Goal: Information Seeking & Learning: Learn about a topic

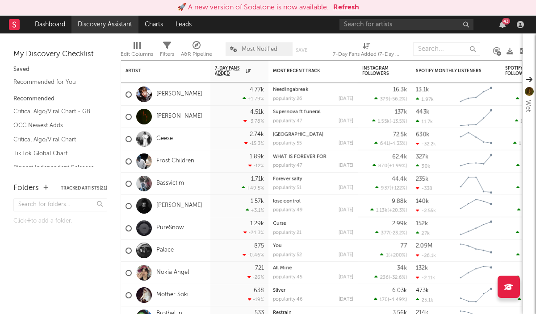
click at [103, 22] on link "Discovery Assistant" at bounding box center [104, 25] width 67 height 18
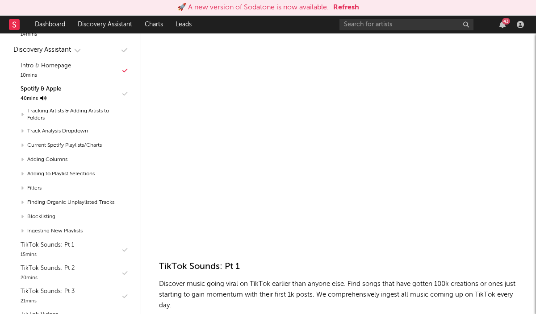
scroll to position [4362, 0]
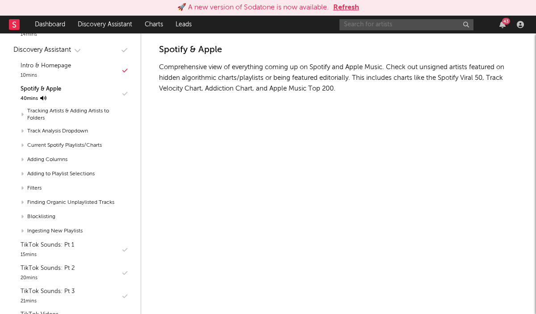
click at [355, 25] on input "text" at bounding box center [406, 24] width 134 height 11
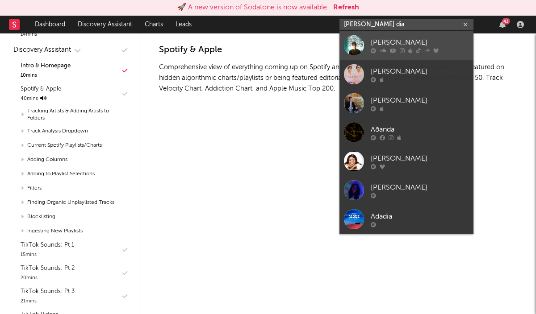
type input "[PERSON_NAME] dia"
click at [396, 52] on div at bounding box center [419, 50] width 98 height 5
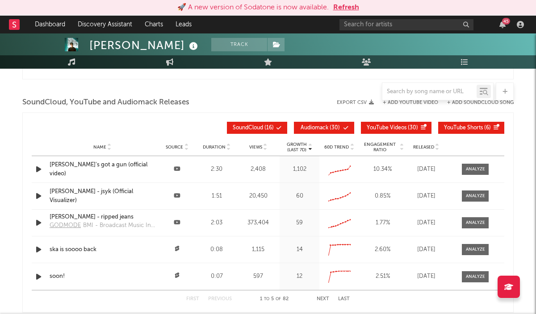
select select "6m"
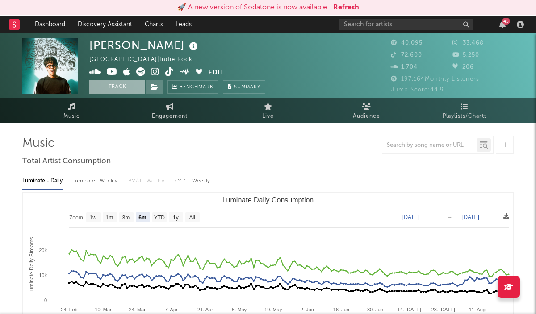
click at [118, 88] on button "Track" at bounding box center [117, 86] width 56 height 13
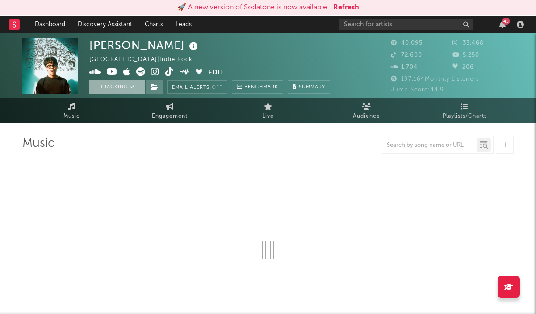
select select "6m"
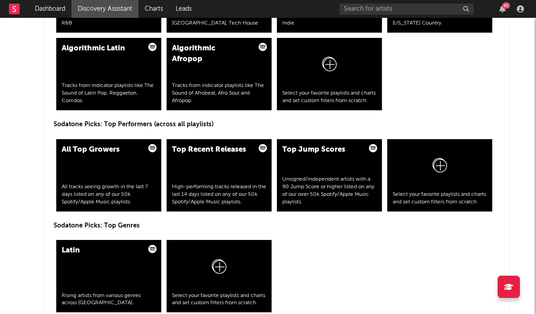
scroll to position [1296, 0]
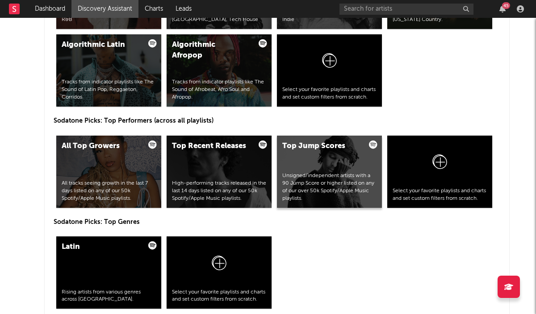
click at [337, 191] on div "Unsigned/independent artists with a 90 Jump Score or higher listed on any of ou…" at bounding box center [329, 187] width 94 height 30
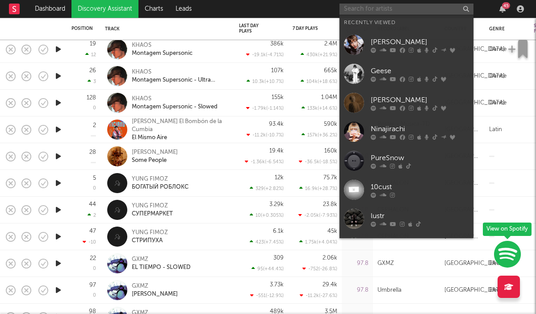
click at [367, 7] on input "text" at bounding box center [406, 9] width 134 height 11
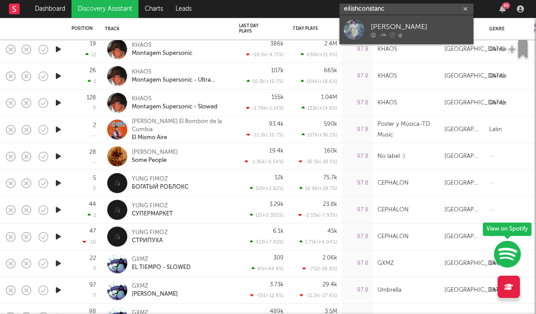
type input "eilishconstanc"
click at [395, 31] on div "Eilish Constance" at bounding box center [419, 26] width 98 height 11
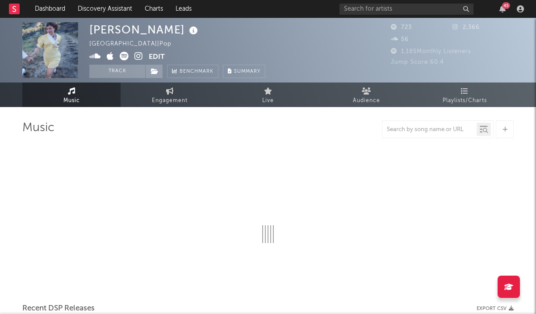
select select "6m"
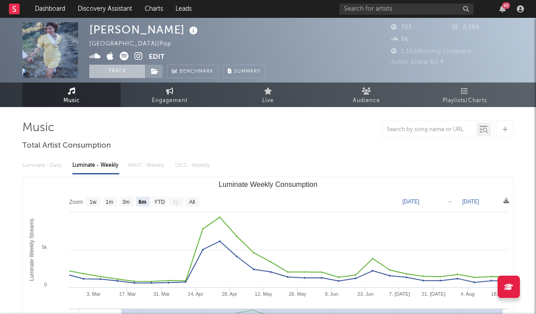
click at [114, 68] on button "Track" at bounding box center [117, 71] width 56 height 13
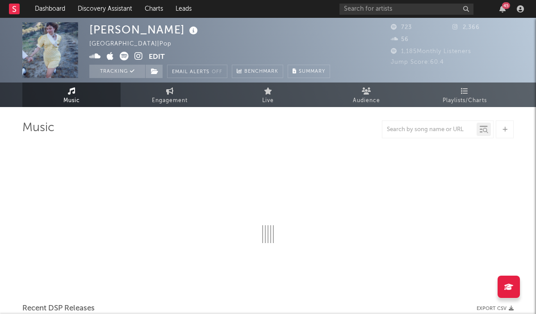
select select "6m"
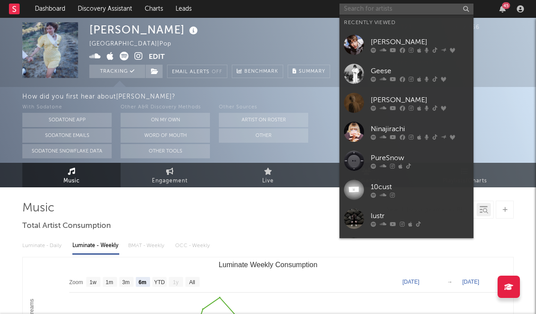
click at [420, 9] on input "text" at bounding box center [406, 9] width 134 height 11
